Goal: Use online tool/utility: Utilize a website feature to perform a specific function

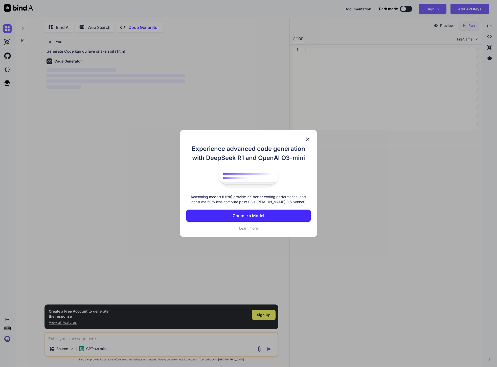
scroll to position [2, 0]
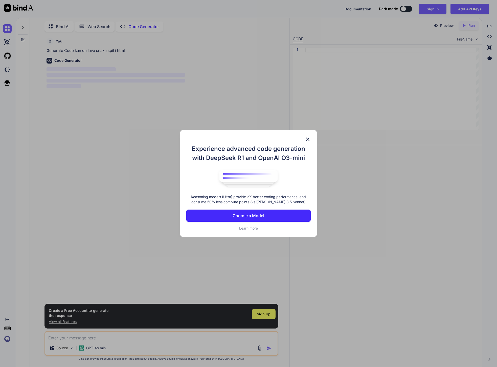
type textarea "x"
click at [305, 138] on img at bounding box center [308, 139] width 6 height 6
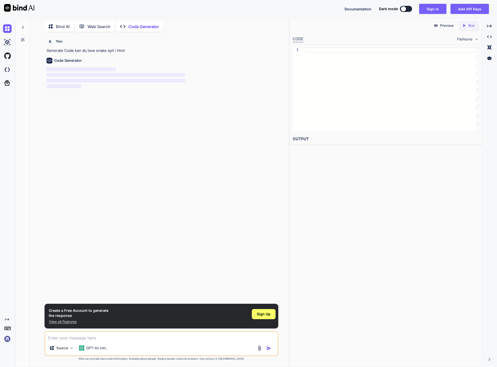
drag, startPoint x: 217, startPoint y: 193, endPoint x: 209, endPoint y: 193, distance: 7.8
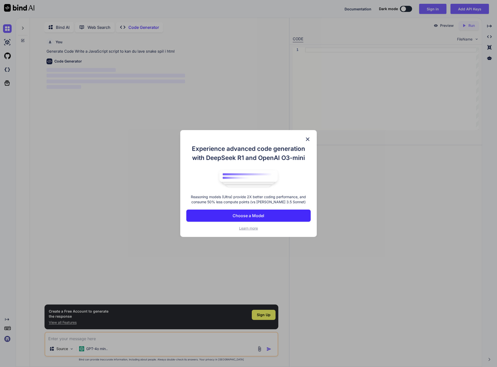
type textarea "x"
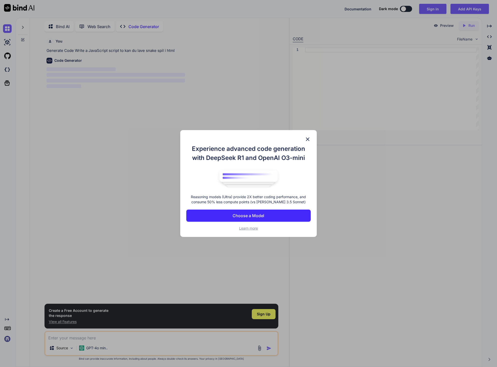
click at [251, 214] on p "Choose a Model" at bounding box center [249, 215] width 32 height 6
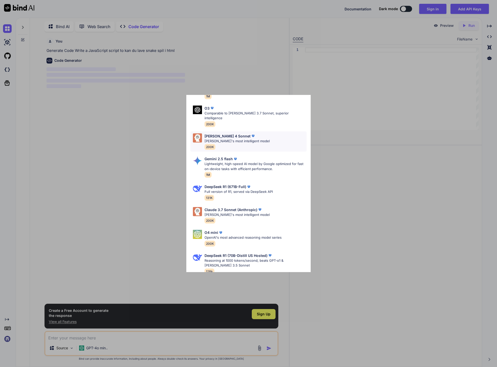
scroll to position [0, 0]
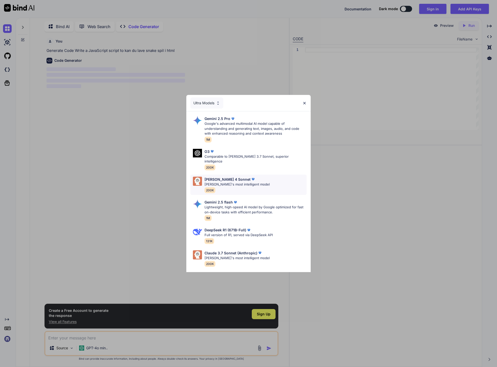
click at [285, 176] on div "[PERSON_NAME] 4 Sonnet [PERSON_NAME]'s most intelligent model 200K" at bounding box center [248, 184] width 116 height 20
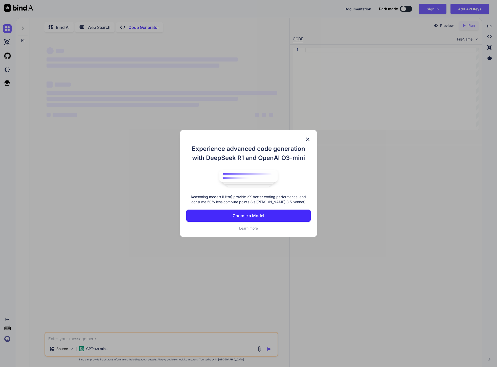
type textarea "x"
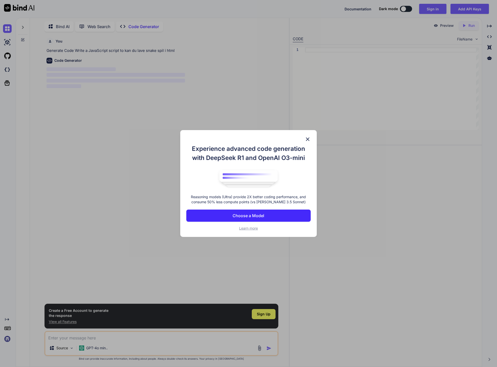
click at [247, 215] on p "Choose a Model" at bounding box center [249, 215] width 32 height 6
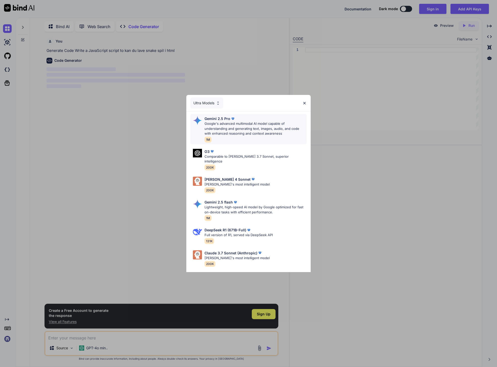
click at [252, 132] on p "Google's advanced multimodal AI model capable of understanding and generating t…" at bounding box center [256, 128] width 102 height 15
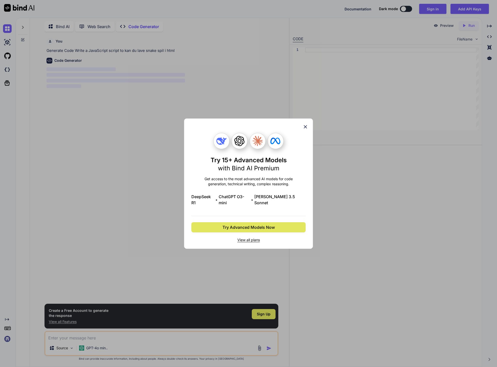
click at [244, 224] on span "Try Advanced Models Now" at bounding box center [248, 227] width 52 height 6
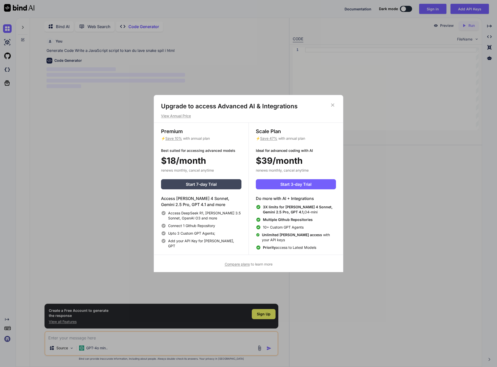
click at [334, 104] on icon at bounding box center [333, 105] width 6 height 6
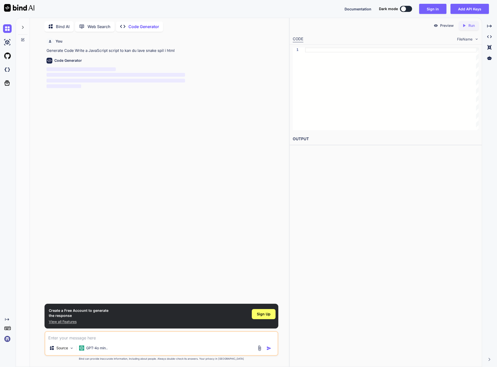
click at [94, 67] on span "‌" at bounding box center [81, 69] width 69 height 4
